Goal: Information Seeking & Learning: Learn about a topic

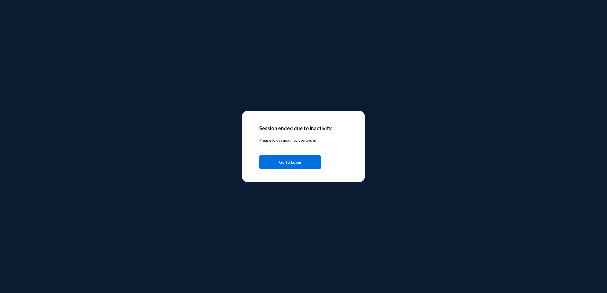
click at [282, 161] on span "Go to Login" at bounding box center [290, 162] width 22 height 10
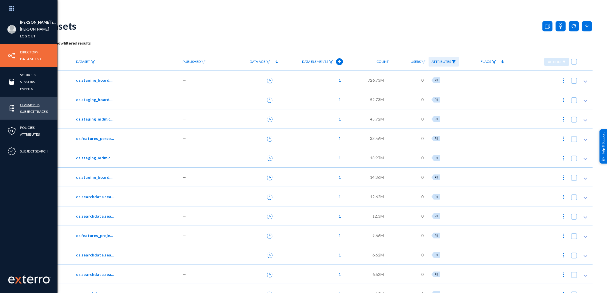
click at [33, 104] on link "Classifiers" at bounding box center [29, 104] width 19 height 7
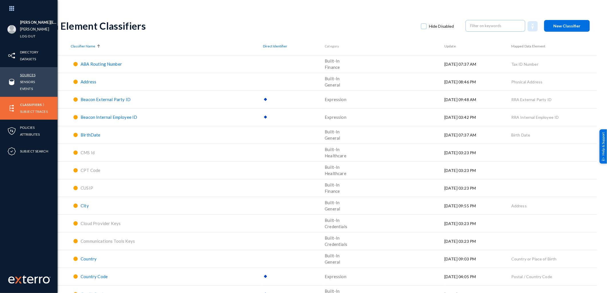
click at [31, 75] on link "Sources" at bounding box center [27, 75] width 15 height 7
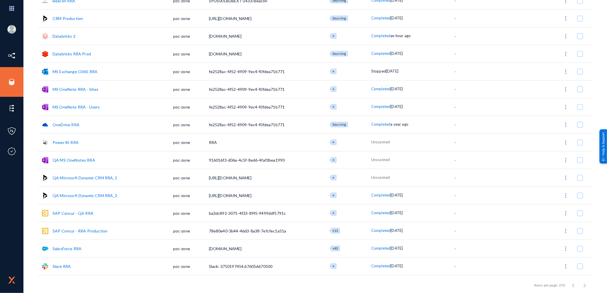
scroll to position [79, 0]
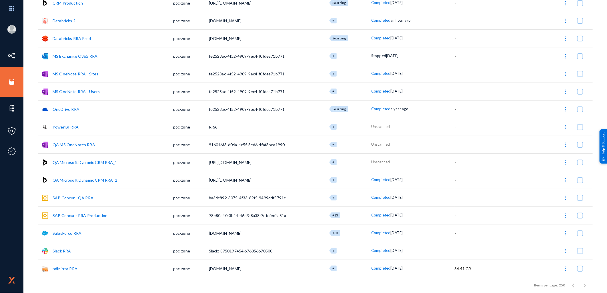
click at [581, 215] on span at bounding box center [580, 216] width 6 height 6
click at [580, 218] on input "checkbox" at bounding box center [579, 218] width 1 height 1
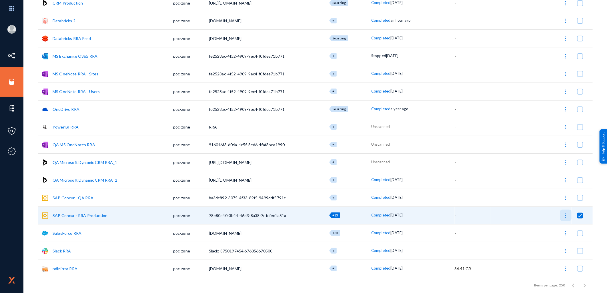
click at [566, 213] on img at bounding box center [566, 216] width 6 height 6
click at [542, 230] on button "Start Scan" at bounding box center [541, 230] width 58 height 14
checkbox input "false"
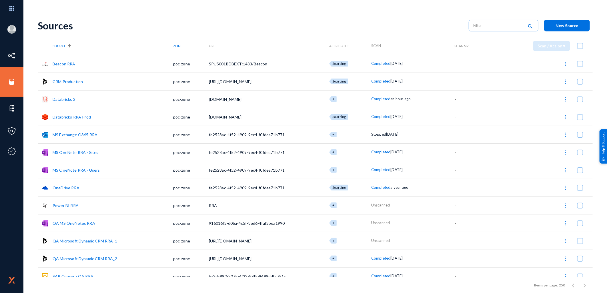
scroll to position [0, 0]
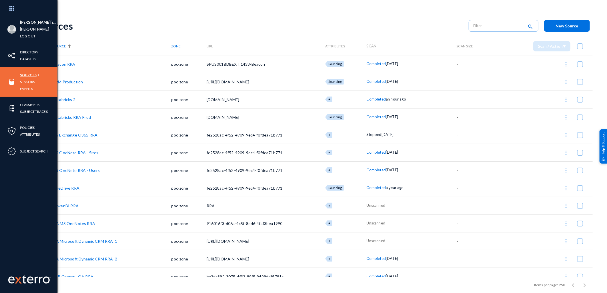
click at [32, 75] on link "Sources" at bounding box center [28, 75] width 17 height 7
click at [36, 73] on div "Sources Sensors Events" at bounding box center [28, 82] width 57 height 30
click at [30, 59] on link "Datasets" at bounding box center [28, 59] width 16 height 7
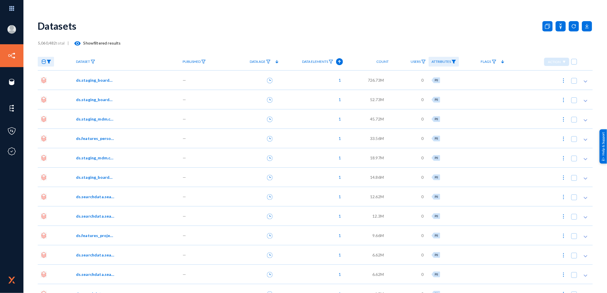
click at [50, 62] on img at bounding box center [49, 62] width 5 height 4
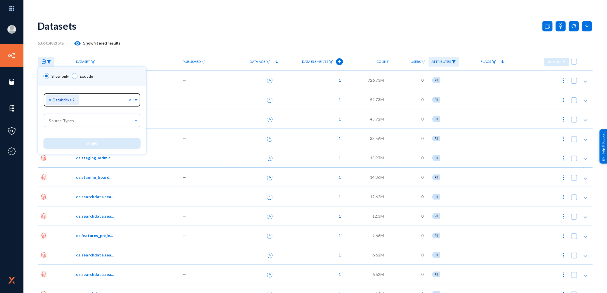
click at [50, 99] on span "×" at bounding box center [51, 99] width 4 height 5
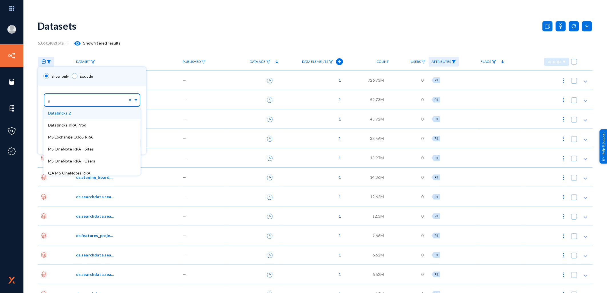
type input "sa"
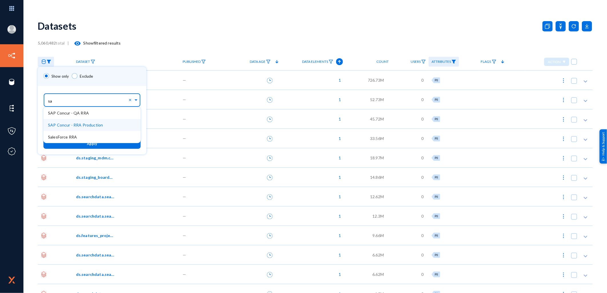
click at [93, 126] on span "SAP Concur - RRA Production" at bounding box center [75, 125] width 55 height 5
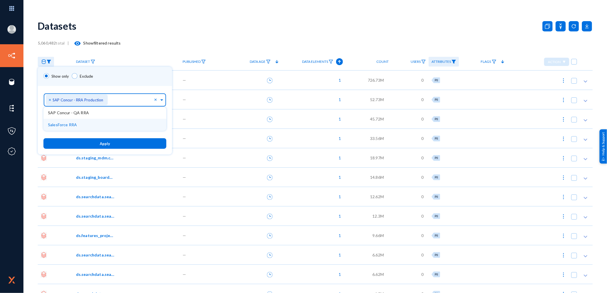
click at [105, 143] on span "Apply" at bounding box center [105, 143] width 10 height 5
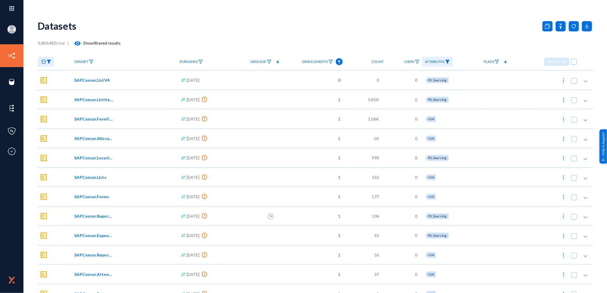
click at [449, 60] on img at bounding box center [447, 62] width 5 height 4
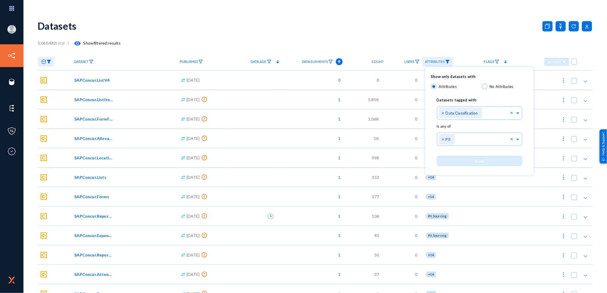
click at [356, 33] on div at bounding box center [303, 146] width 607 height 293
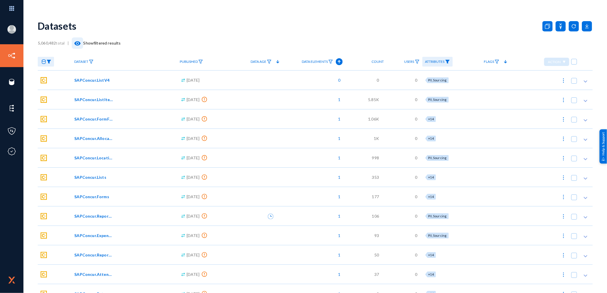
click at [79, 42] on mat-icon "visibility" at bounding box center [77, 43] width 7 height 7
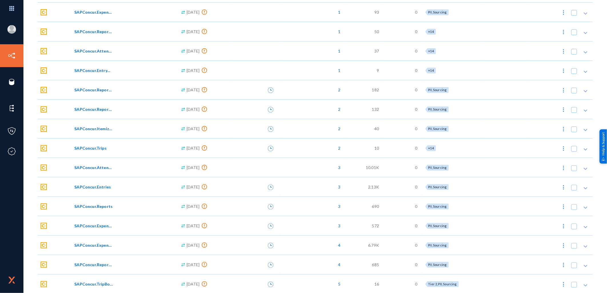
scroll to position [238, 0]
click at [113, 280] on div "SAPConcur.UsersV4" at bounding box center [122, 283] width 97 height 6
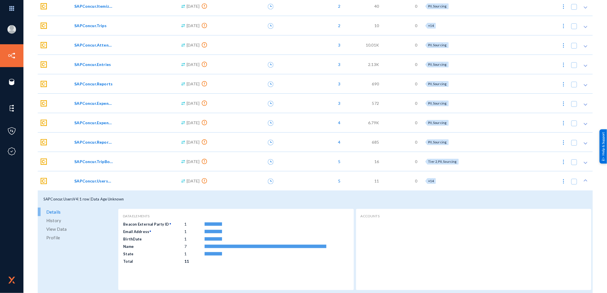
scroll to position [341, 0]
click at [59, 228] on span "View Data" at bounding box center [56, 228] width 20 height 9
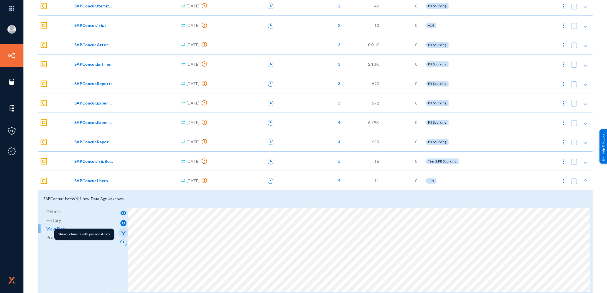
click at [123, 231] on mat-icon "filter_alt" at bounding box center [123, 233] width 7 height 7
click at [123, 213] on mat-icon "visibility" at bounding box center [123, 213] width 7 height 7
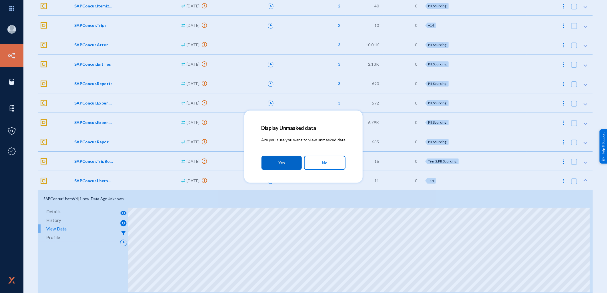
click at [286, 162] on button "Yes" at bounding box center [281, 163] width 40 height 14
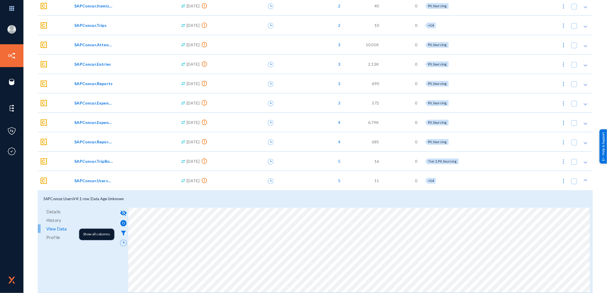
click at [122, 230] on mat-icon "filter_alt" at bounding box center [123, 233] width 7 height 7
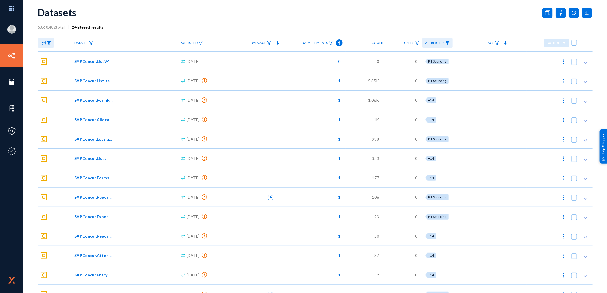
scroll to position [0, 0]
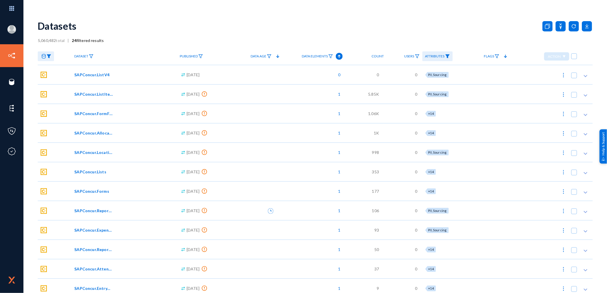
click at [49, 58] on img at bounding box center [49, 56] width 5 height 4
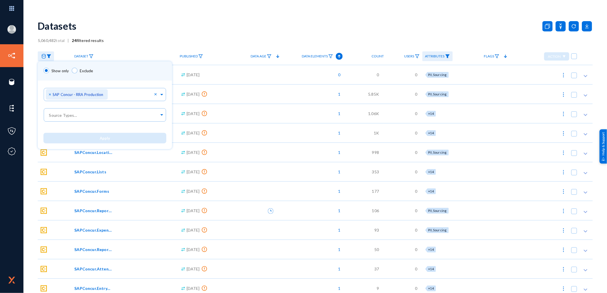
click at [157, 26] on div at bounding box center [303, 146] width 607 height 293
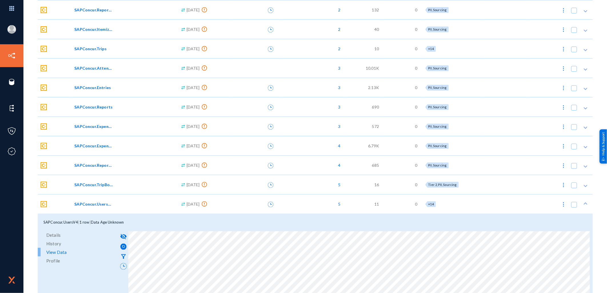
scroll to position [341, 0]
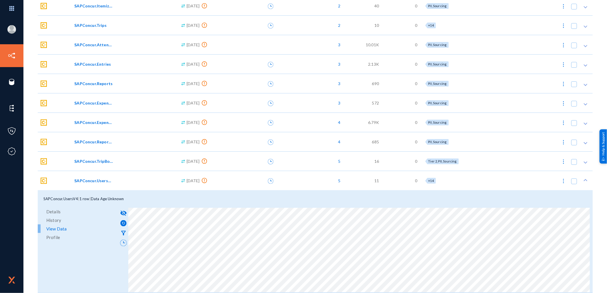
drag, startPoint x: 77, startPoint y: 199, endPoint x: 43, endPoint y: 198, distance: 33.7
click at [43, 198] on span "SAPConcur.UsersV4" at bounding box center [60, 198] width 35 height 5
copy span "SAPConcur.UsersV4"
click at [228, 242] on button "All columns named 'PreferenceDistance'" at bounding box center [240, 246] width 80 height 14
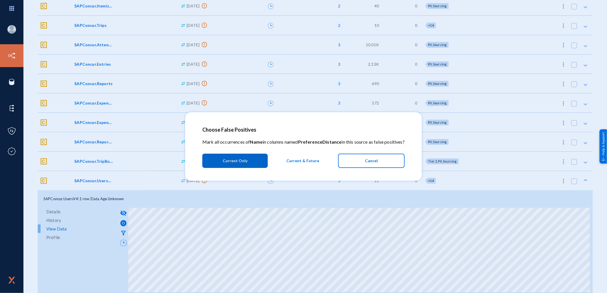
drag, startPoint x: 298, startPoint y: 161, endPoint x: 300, endPoint y: 163, distance: 3.3
click at [298, 161] on span "Current & Future" at bounding box center [302, 161] width 33 height 10
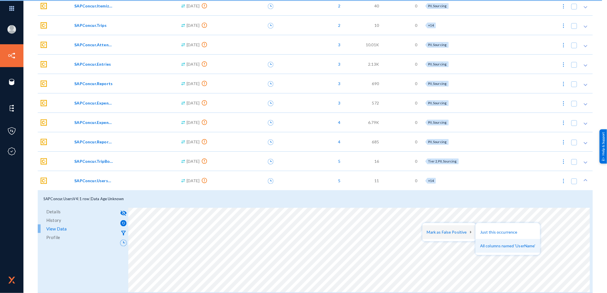
click at [492, 244] on button "All columns named 'UserName'" at bounding box center [507, 246] width 65 height 14
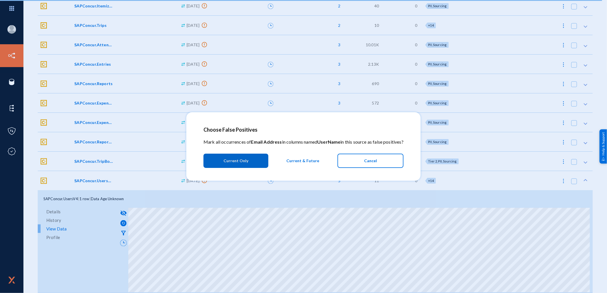
click at [310, 160] on span "Current & Future" at bounding box center [302, 161] width 33 height 10
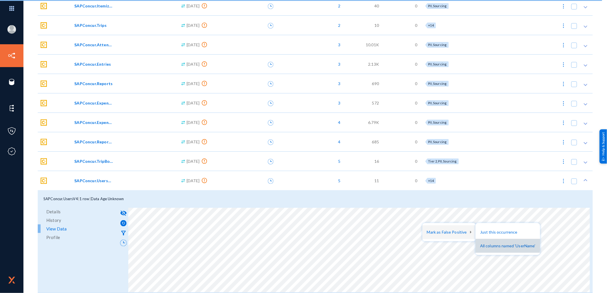
click at [489, 243] on button "All columns named 'UserName'" at bounding box center [507, 246] width 65 height 14
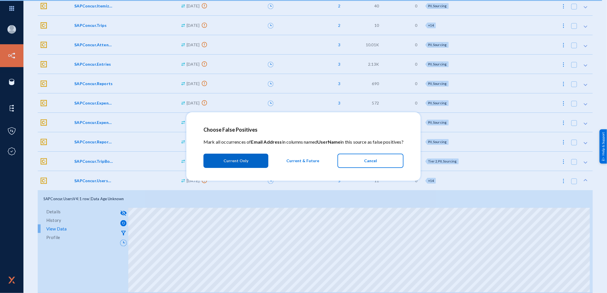
click at [316, 161] on span "Current & Future" at bounding box center [302, 161] width 33 height 10
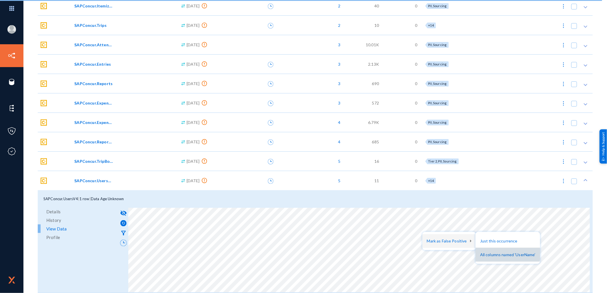
click at [500, 253] on button "All columns named 'UserName'" at bounding box center [507, 255] width 65 height 14
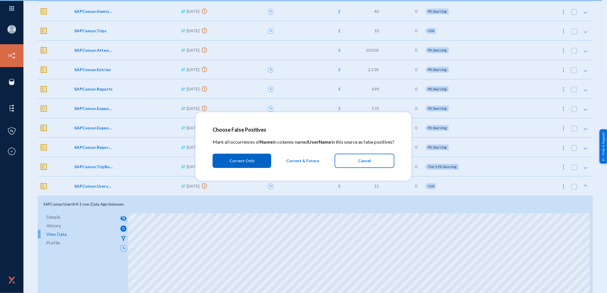
click at [307, 163] on span "Current & Future" at bounding box center [302, 161] width 33 height 10
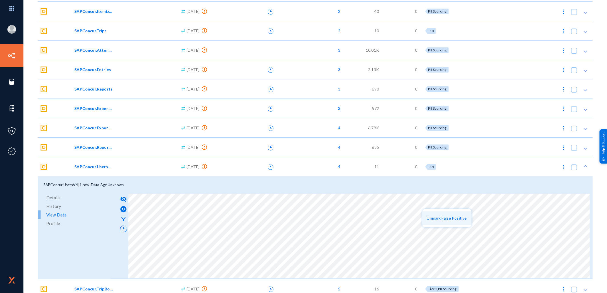
click at [454, 216] on button "Unmark False Positive" at bounding box center [446, 218] width 49 height 14
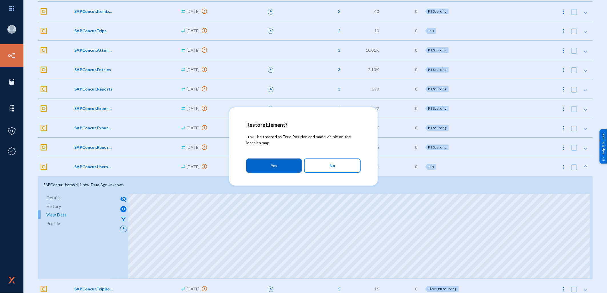
click at [283, 165] on button "Yes" at bounding box center [273, 166] width 55 height 14
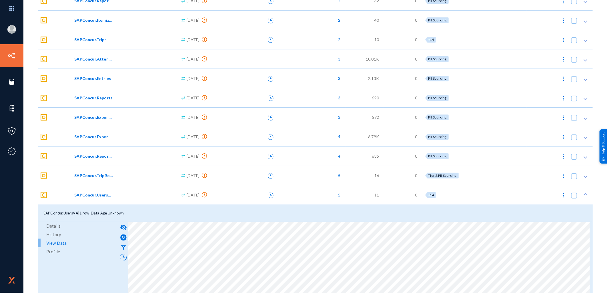
scroll to position [346, 0]
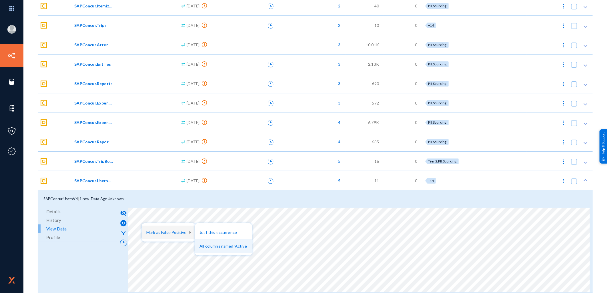
drag, startPoint x: 236, startPoint y: 254, endPoint x: 232, endPoint y: 252, distance: 4.2
click at [232, 252] on button "All columns named 'Active'" at bounding box center [223, 246] width 57 height 14
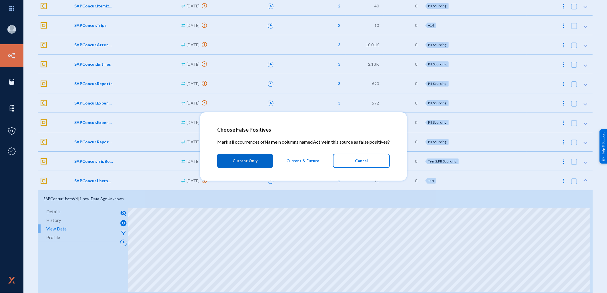
click at [303, 163] on span "Current & Future" at bounding box center [302, 161] width 33 height 10
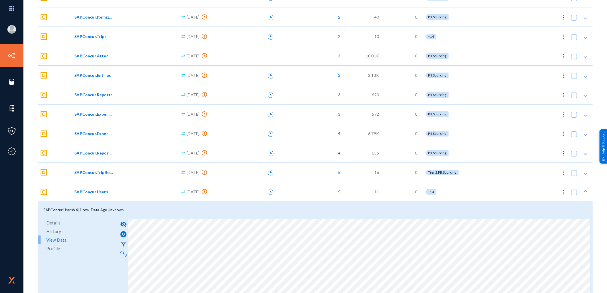
scroll to position [346, 0]
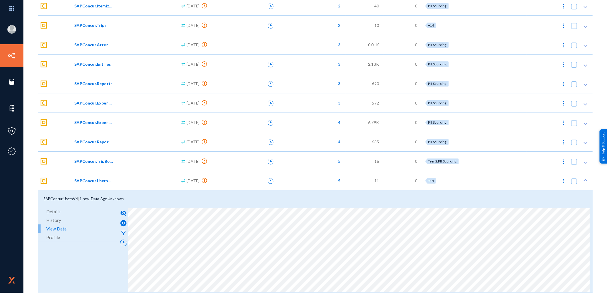
scroll to position [346, 0]
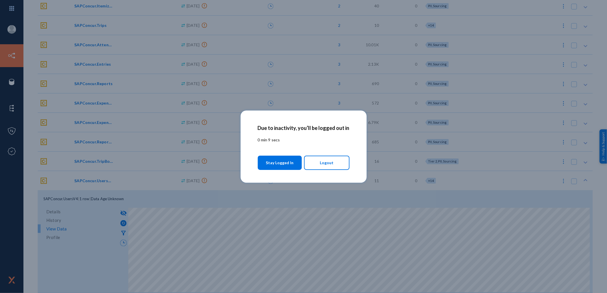
click at [284, 162] on span "Stay Logged In" at bounding box center [280, 163] width 28 height 10
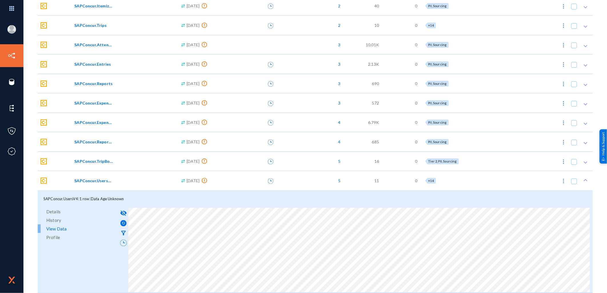
click at [497, 293] on html "danny.santos@russellreynolds.com russel Log out Directory Datasets Sources Sens…" at bounding box center [303, 146] width 607 height 293
